Goal: Task Accomplishment & Management: Manage account settings

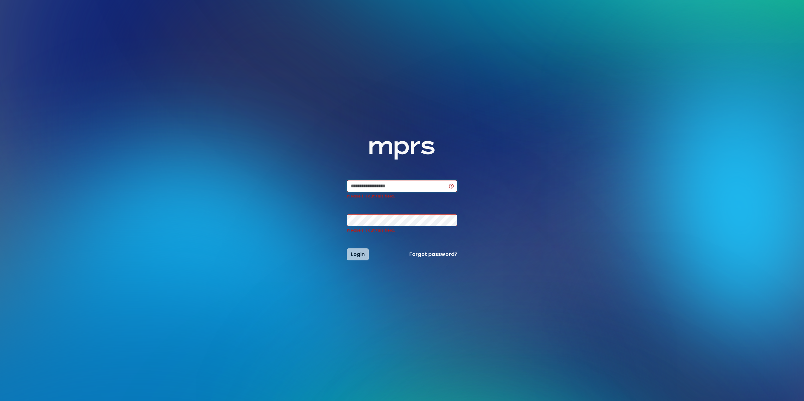
click at [457, 184] on nordpass-icon at bounding box center [457, 186] width 0 height 12
click at [0, 401] on nordpass-autofill-portal at bounding box center [0, 401] width 0 height 0
type input "**********"
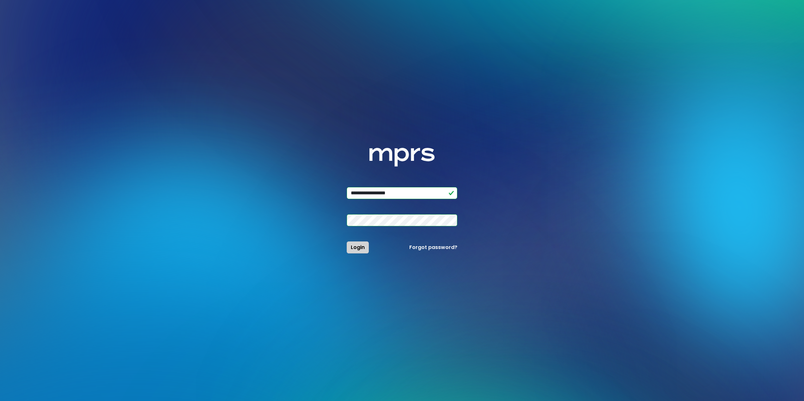
click at [357, 250] on span "Login" at bounding box center [358, 247] width 14 height 7
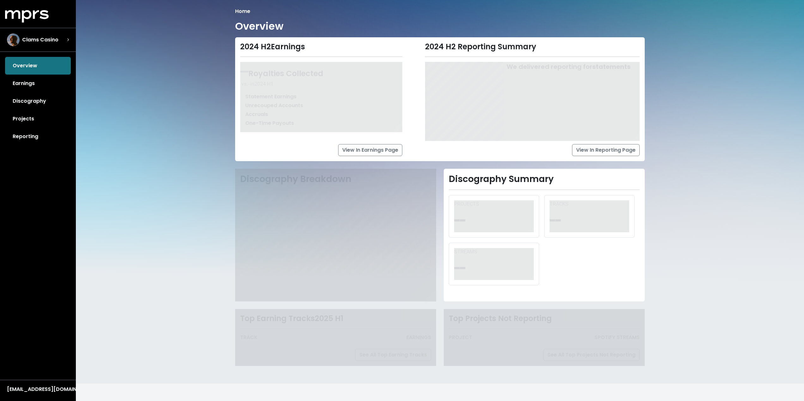
drag, startPoint x: 20, startPoint y: 86, endPoint x: 22, endPoint y: 83, distance: 3.7
click at [20, 86] on link "Earnings" at bounding box center [38, 84] width 66 height 18
click at [22, 83] on div "Overview Earnings Discography Projects Reporting" at bounding box center [38, 101] width 76 height 88
